Goal: Task Accomplishment & Management: Use online tool/utility

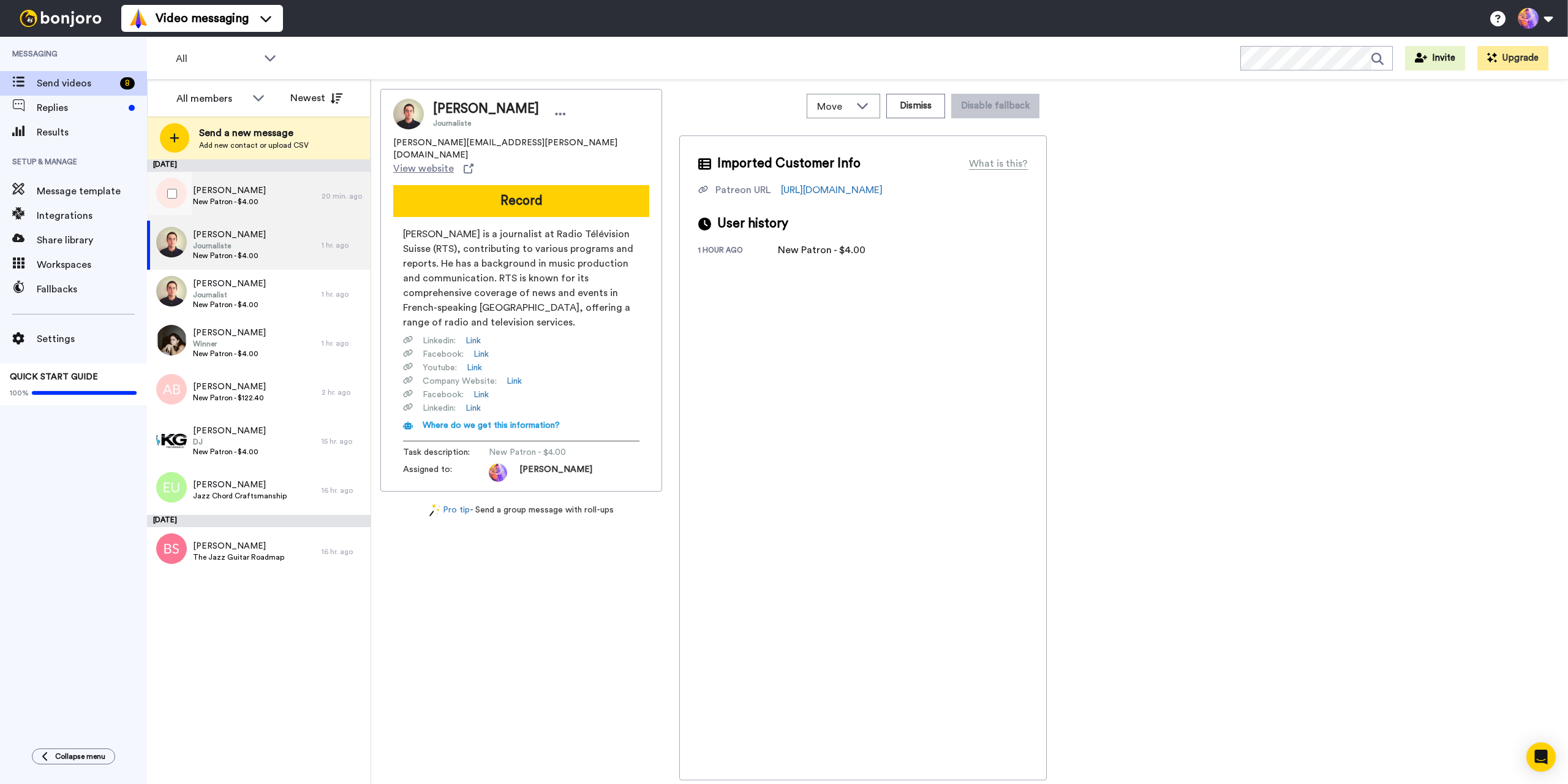
click at [261, 200] on div "[PERSON_NAME] Patron - $4.00" at bounding box center [234, 196] width 174 height 49
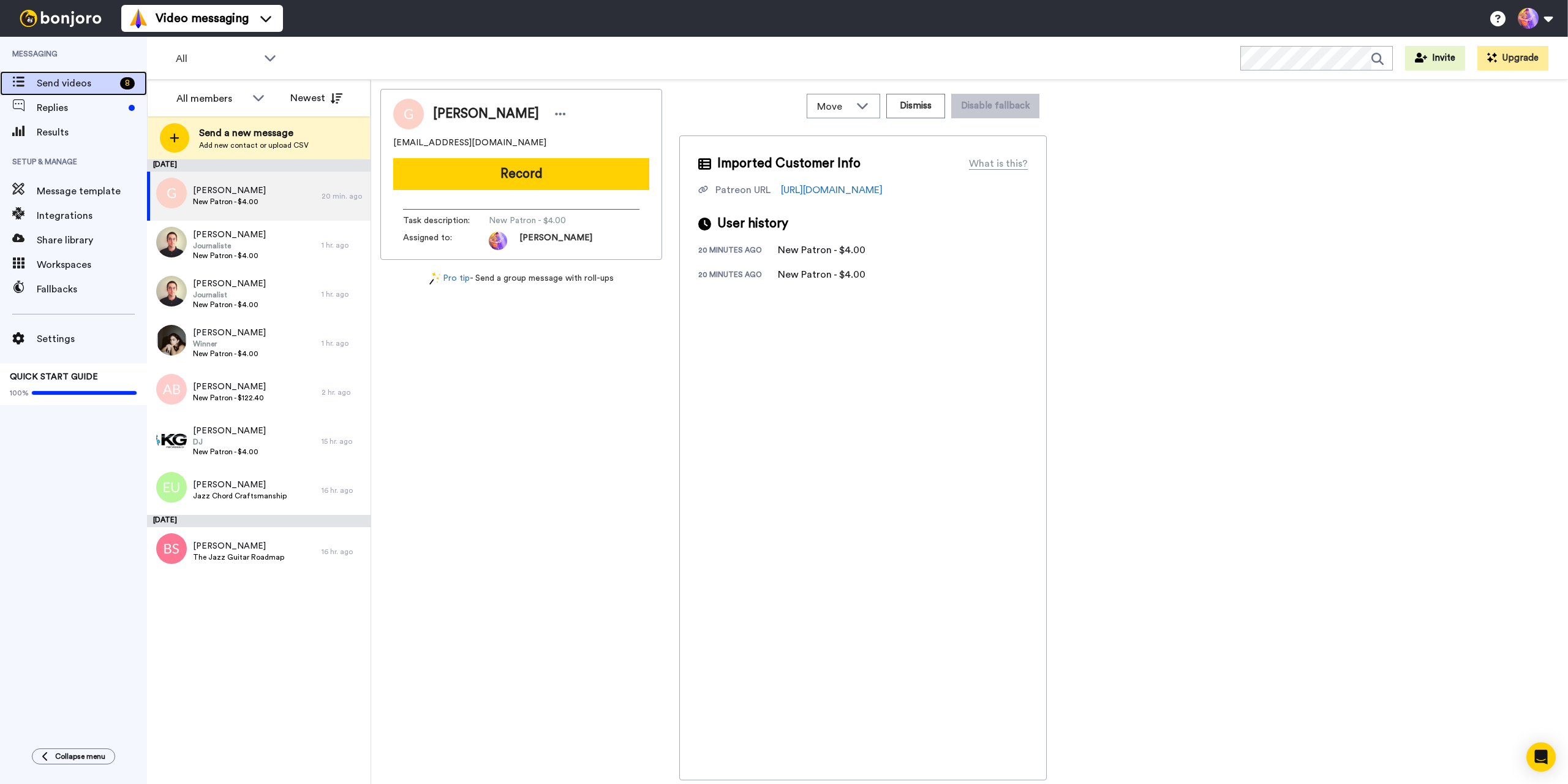
click at [95, 80] on span "Send videos" at bounding box center [76, 83] width 78 height 15
click at [288, 300] on div "[PERSON_NAME] Journalist New Patron - $4.00" at bounding box center [234, 294] width 174 height 49
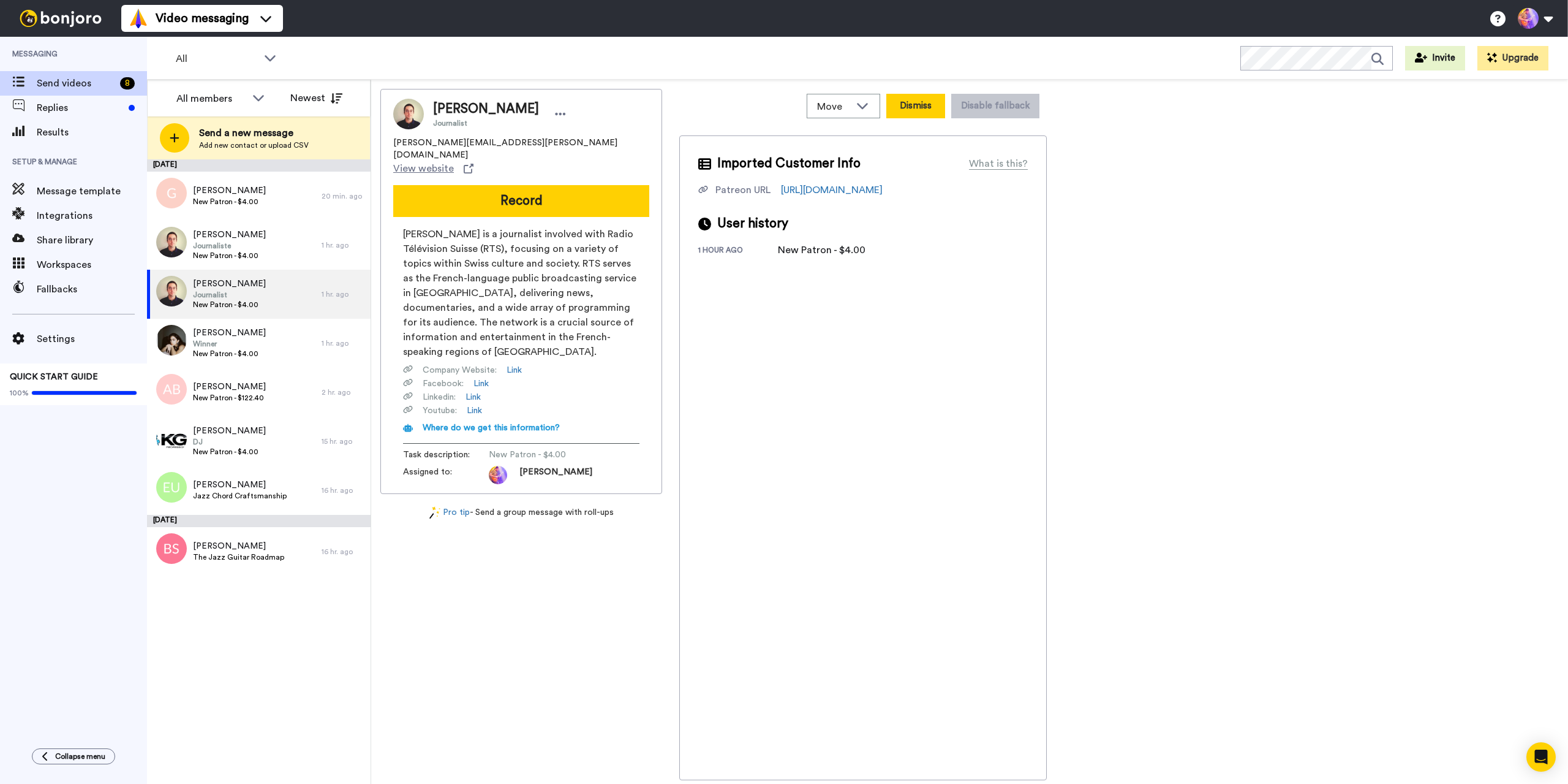
click at [914, 110] on button "Dismiss" at bounding box center [915, 106] width 59 height 24
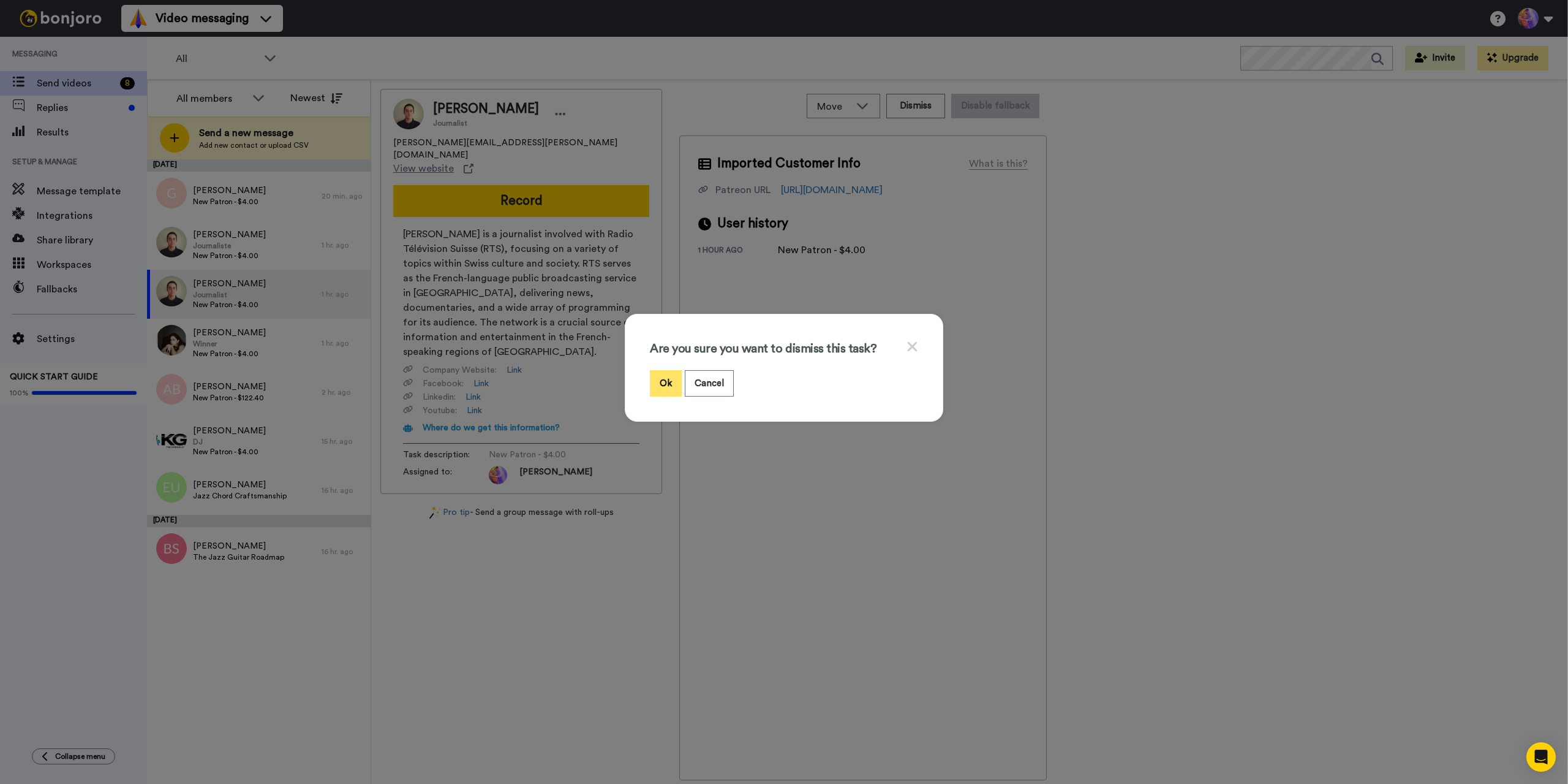
drag, startPoint x: 660, startPoint y: 375, endPoint x: 648, endPoint y: 375, distance: 12.0
click at [660, 376] on button "Ok" at bounding box center [665, 383] width 32 height 26
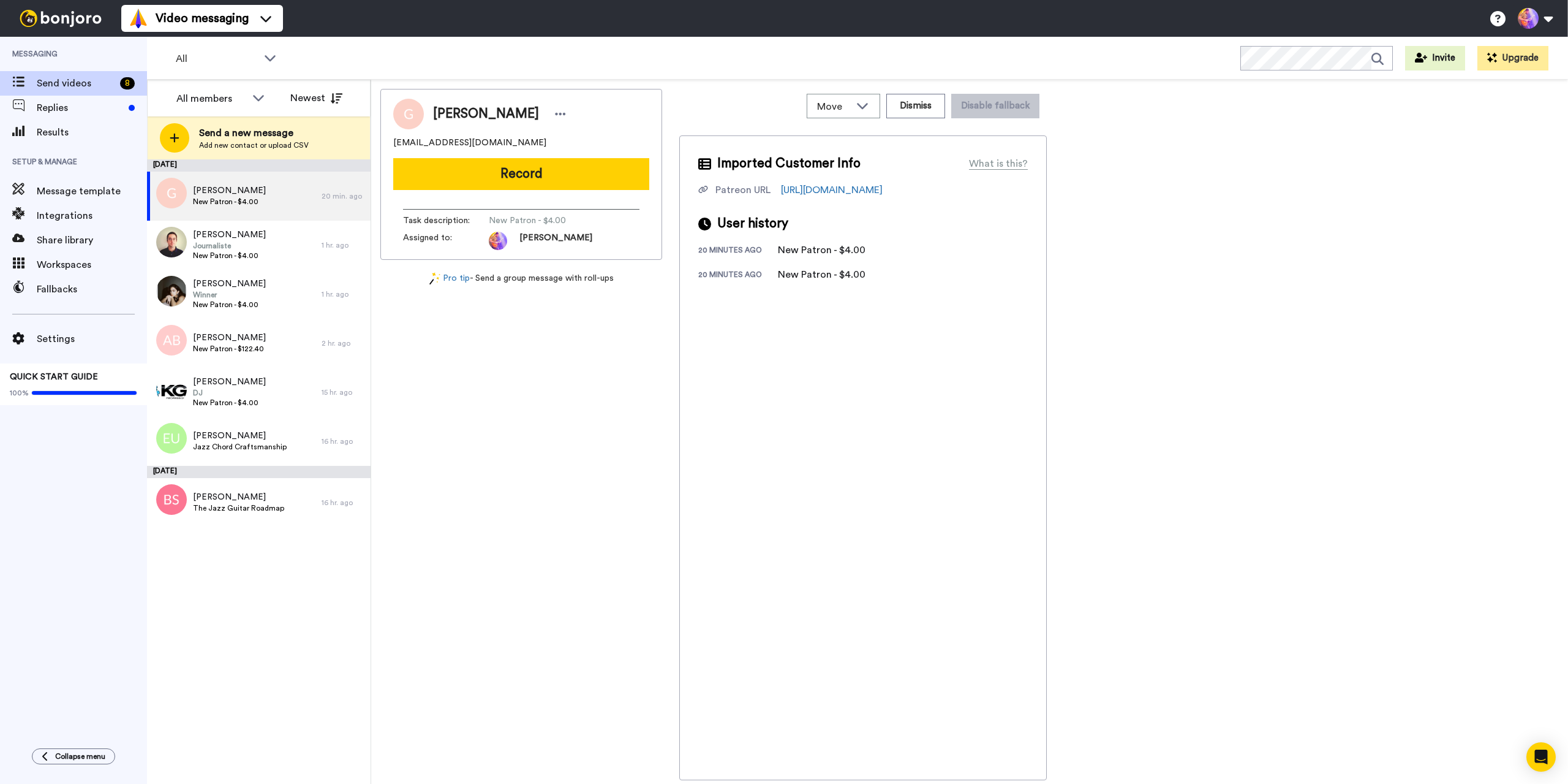
click at [790, 372] on div "Imported Customer Info What is this? Patreon URL [URL][DOMAIN_NAME] User histor…" at bounding box center [863, 457] width 367 height 644
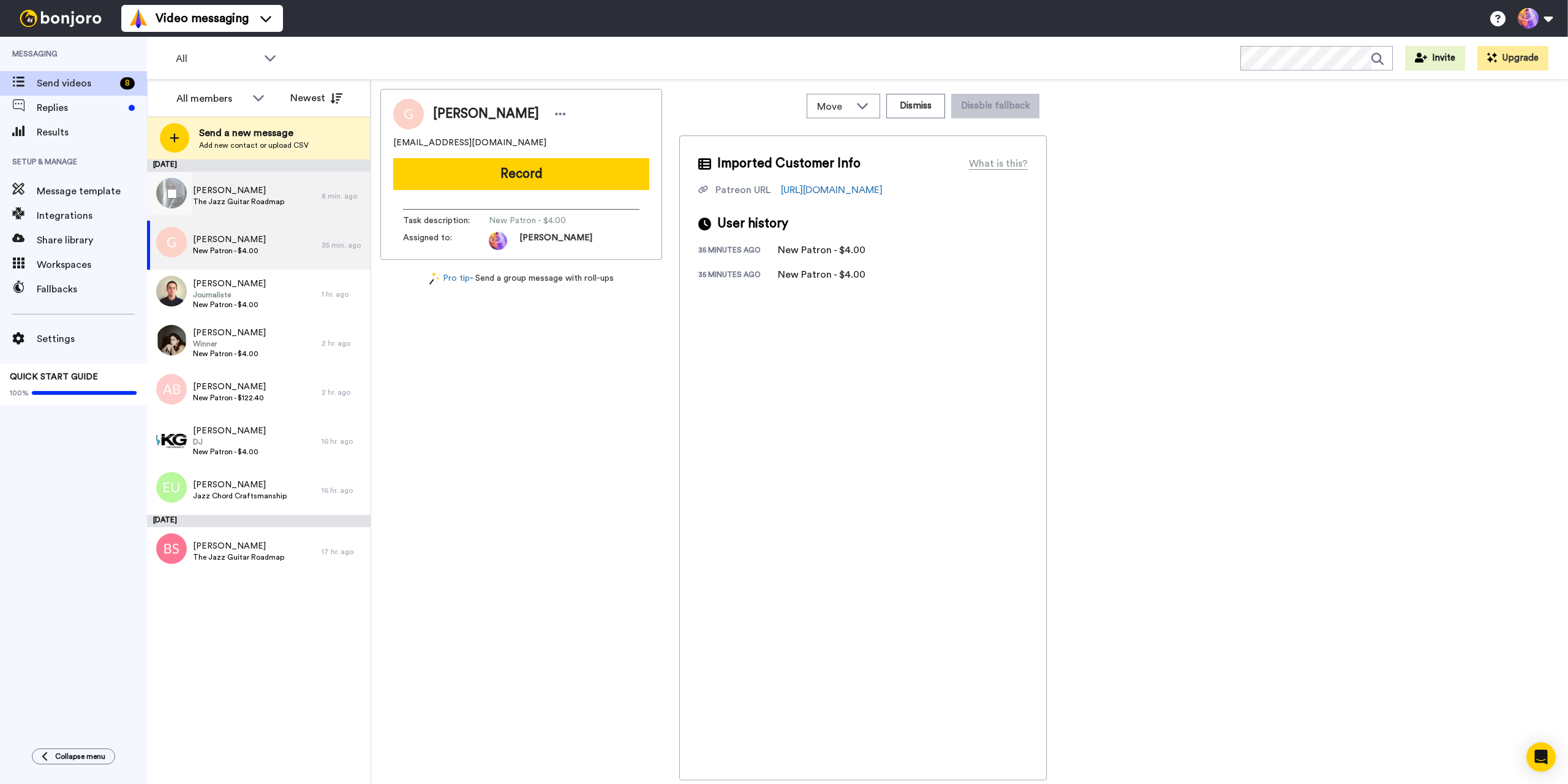
click at [268, 196] on span "[PERSON_NAME]" at bounding box center [238, 190] width 91 height 12
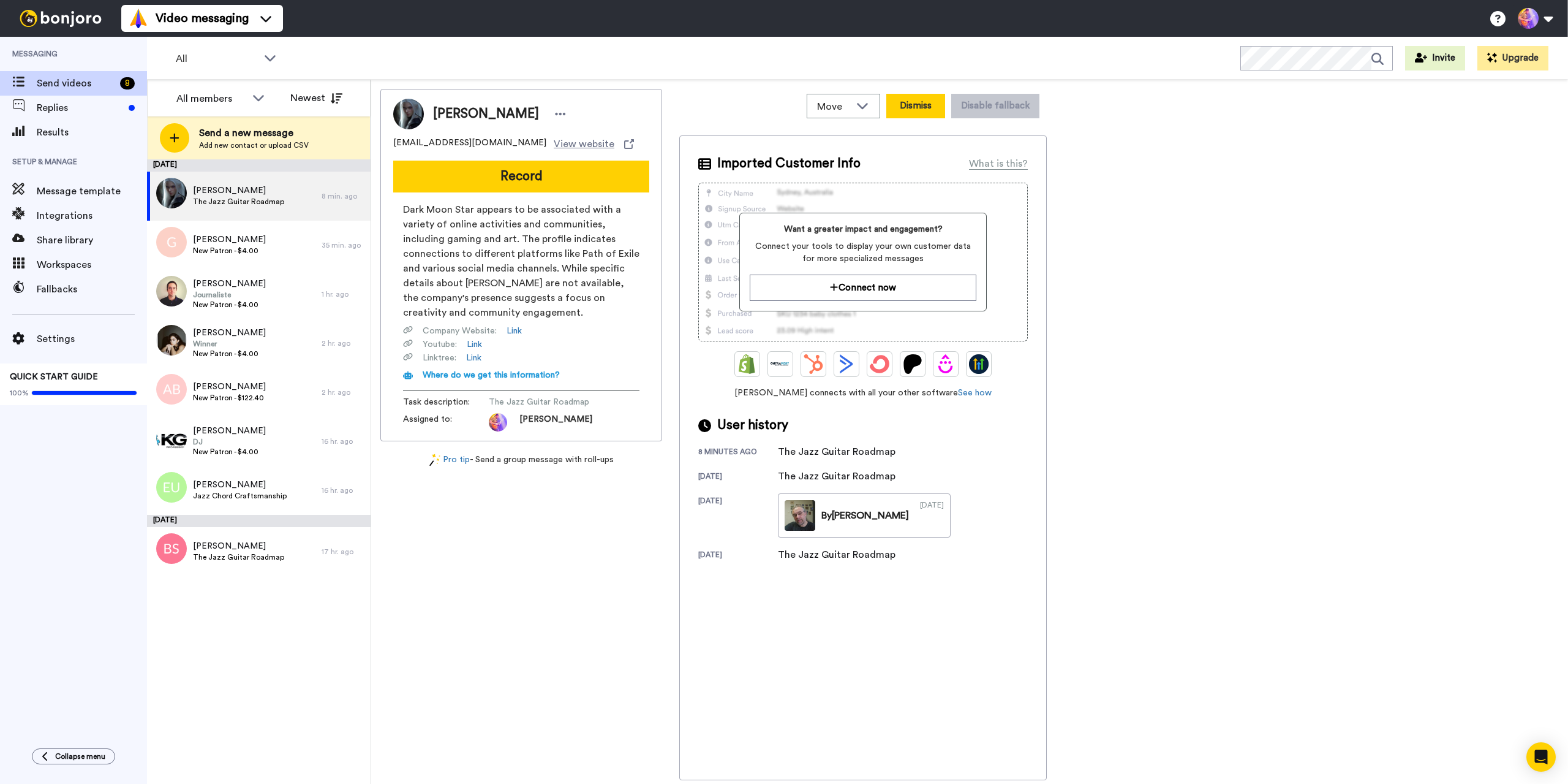
click at [916, 108] on button "Dismiss" at bounding box center [915, 106] width 59 height 24
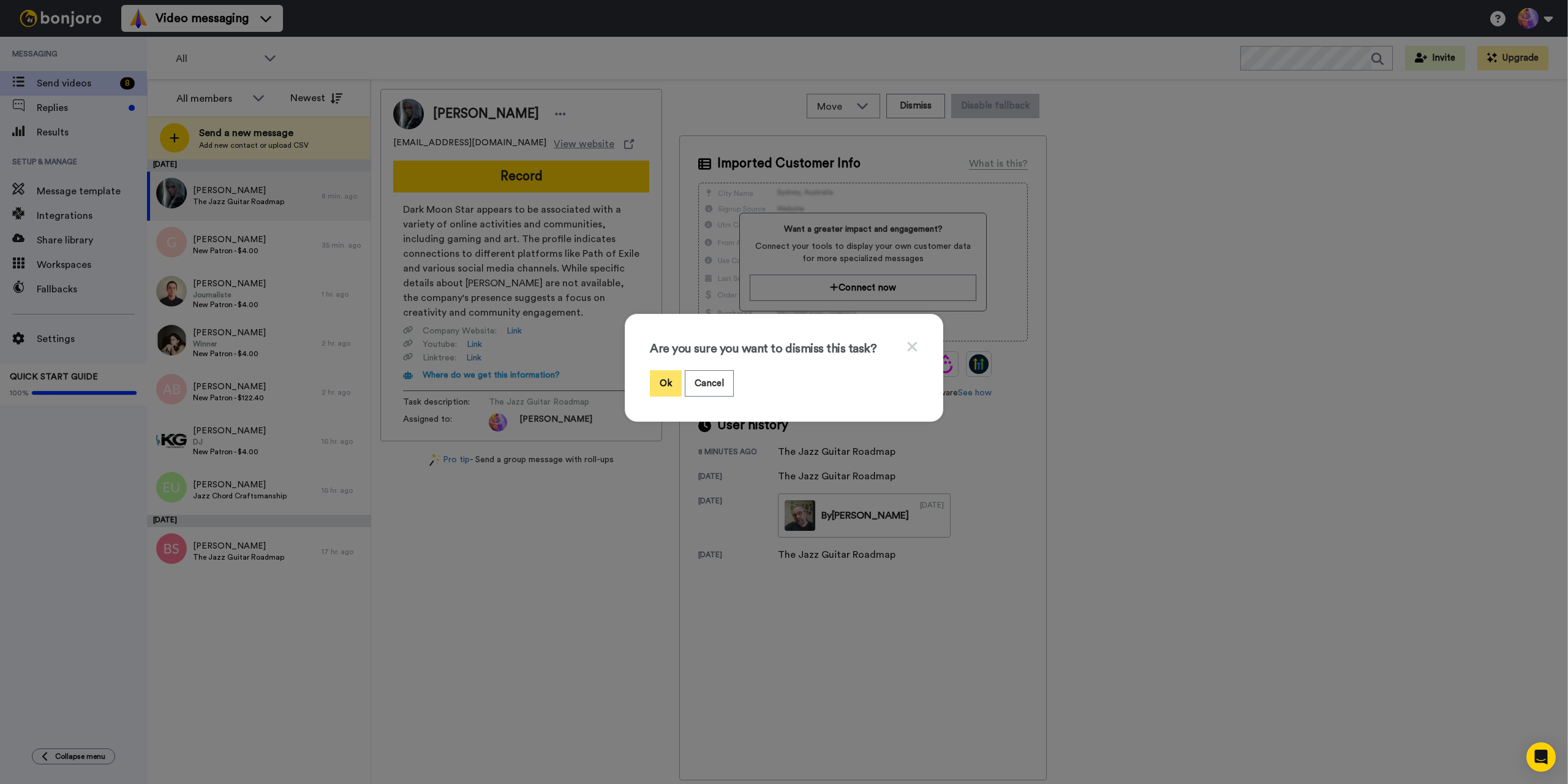
click at [657, 381] on button "Ok" at bounding box center [665, 383] width 32 height 26
